Goal: Check status

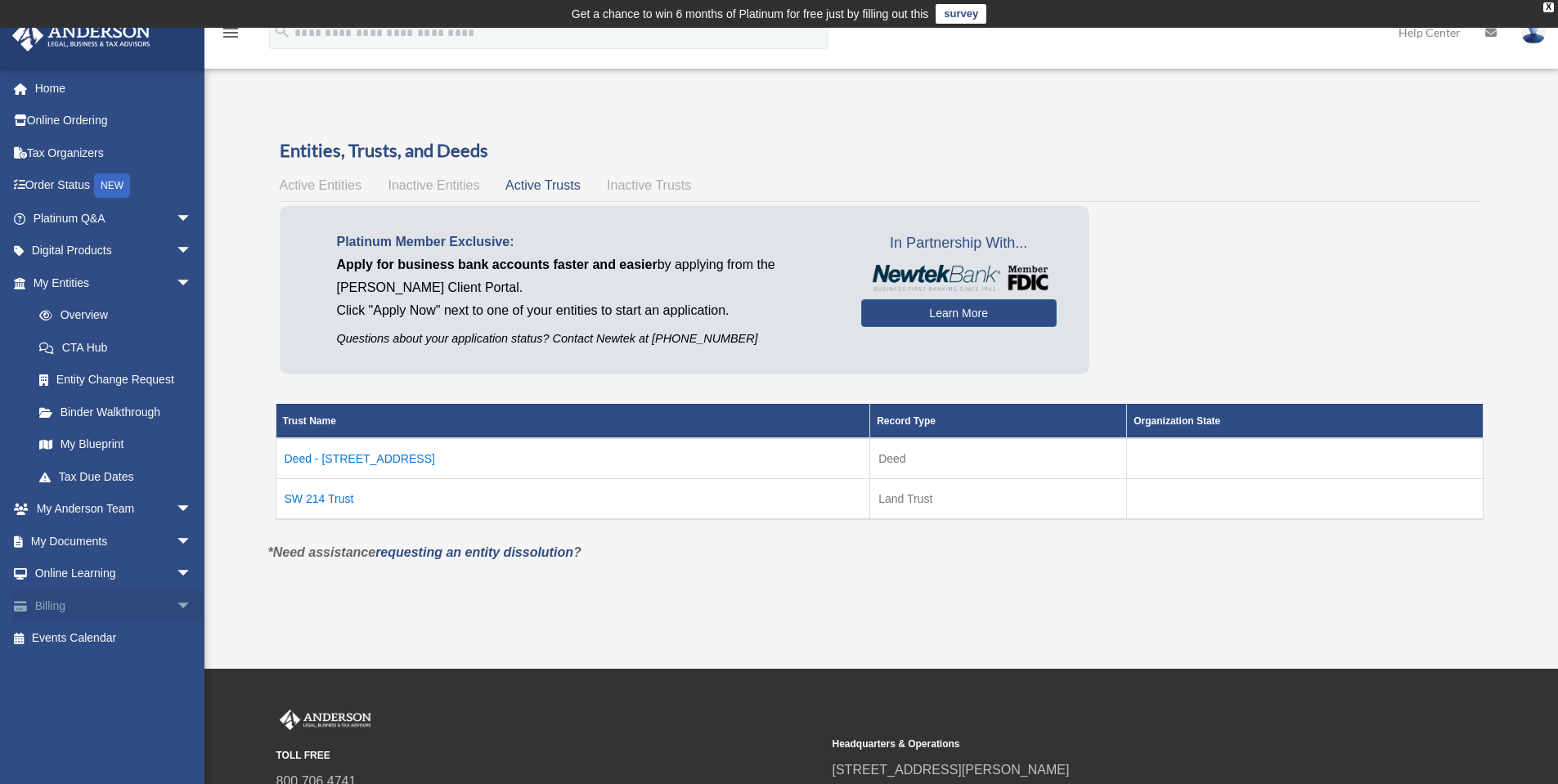
click at [106, 603] on link "Billing arrow_drop_down" at bounding box center [114, 606] width 205 height 33
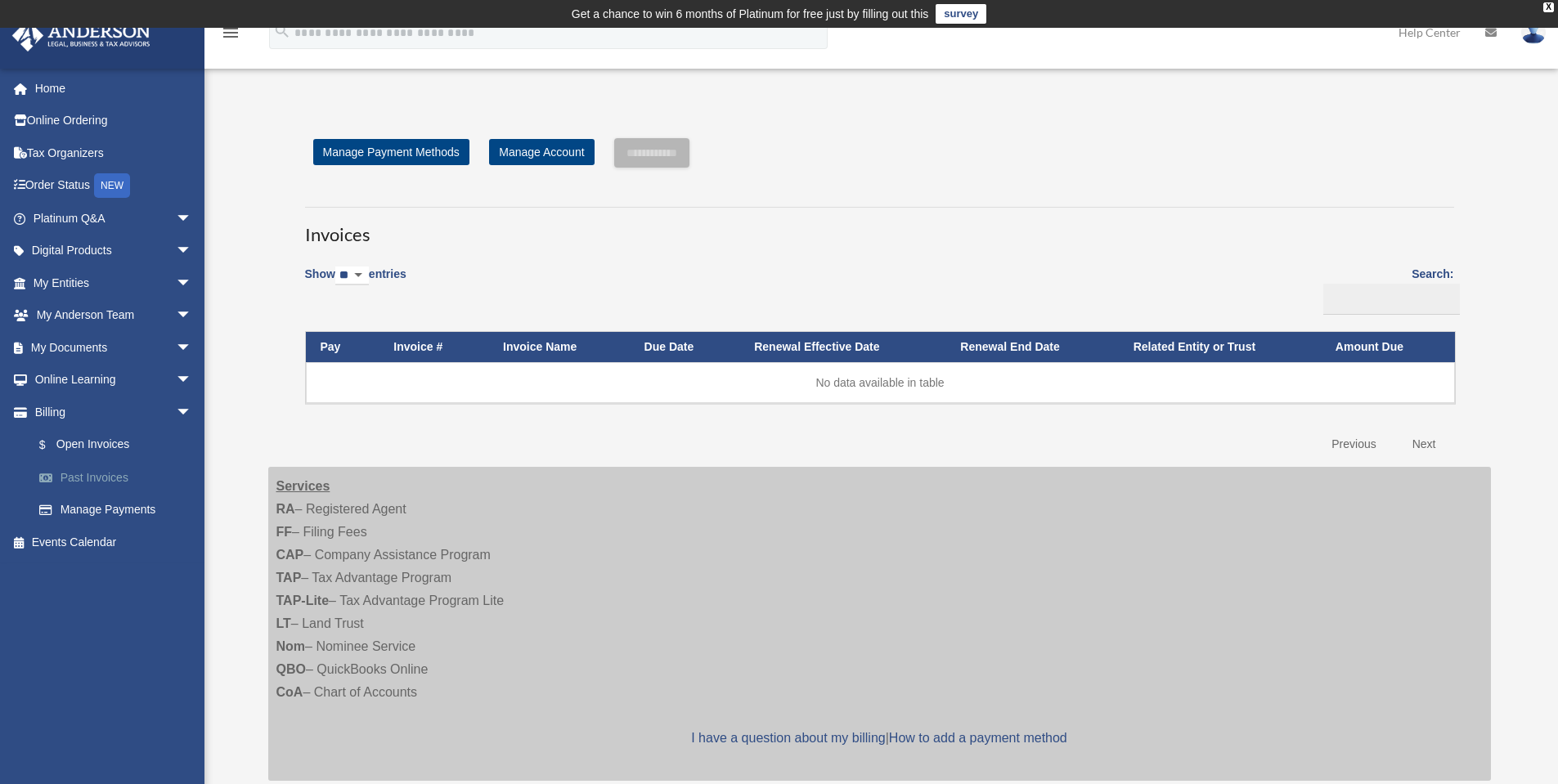
click at [105, 478] on link "Past Invoices" at bounding box center [120, 478] width 194 height 33
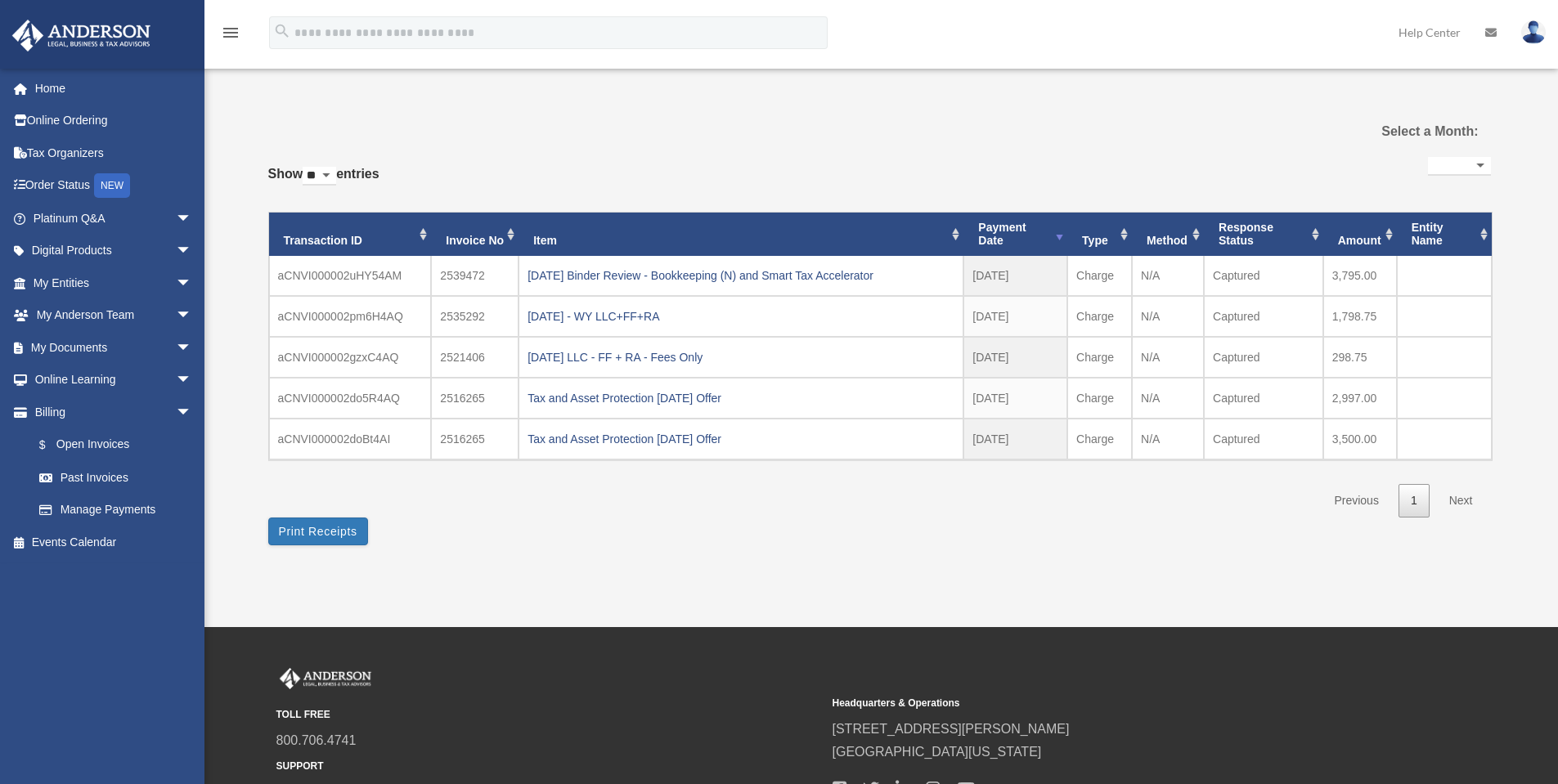
select select
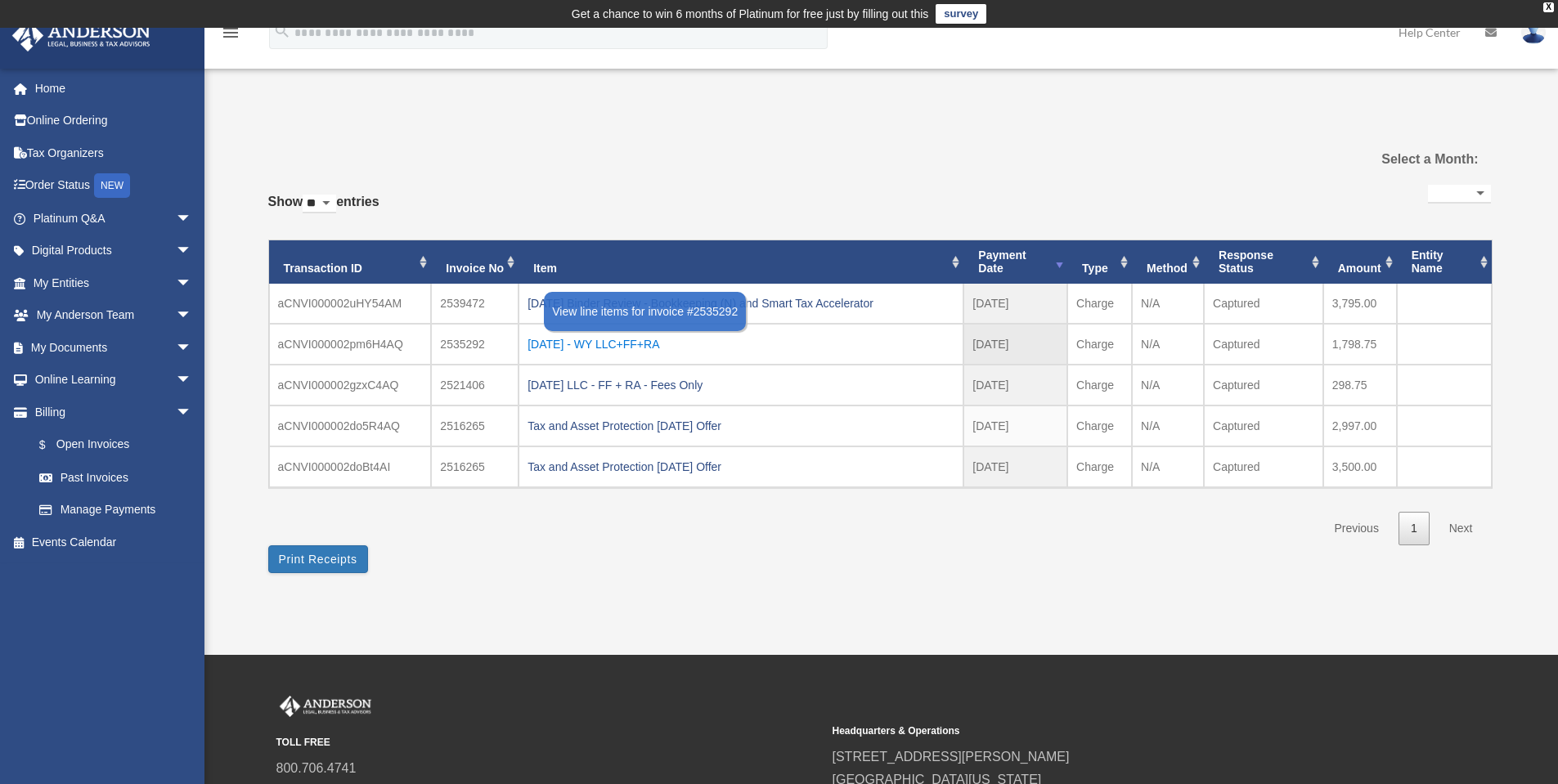
click at [647, 346] on div "[DATE] - WY LLC+FF+RA" at bounding box center [741, 344] width 427 height 23
